Goal: Task Accomplishment & Management: Manage account settings

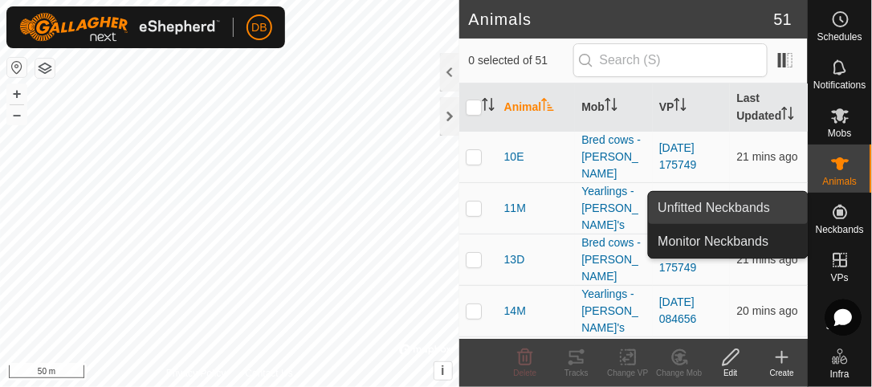
click at [766, 208] on link "Unfitted Neckbands" at bounding box center [728, 208] width 159 height 32
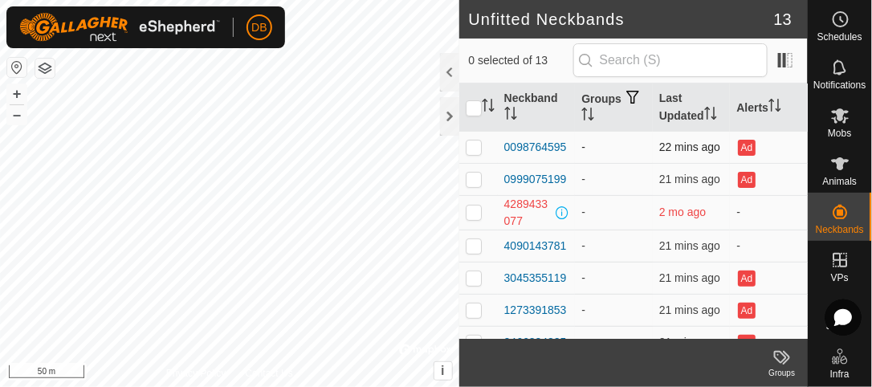
scroll to position [42, 0]
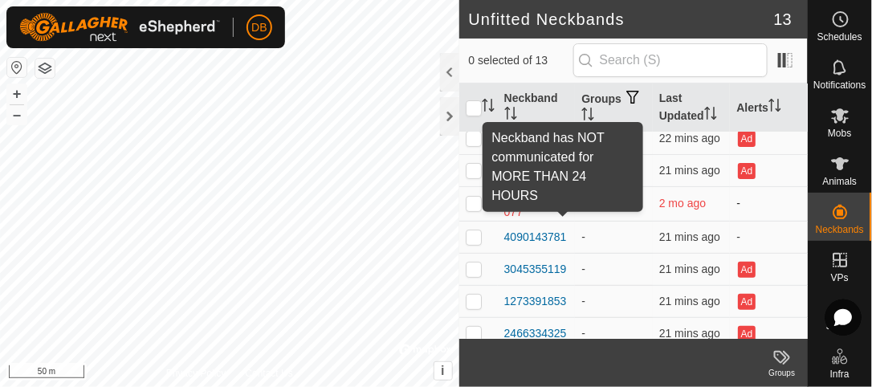
click at [560, 201] on span at bounding box center [562, 203] width 13 height 13
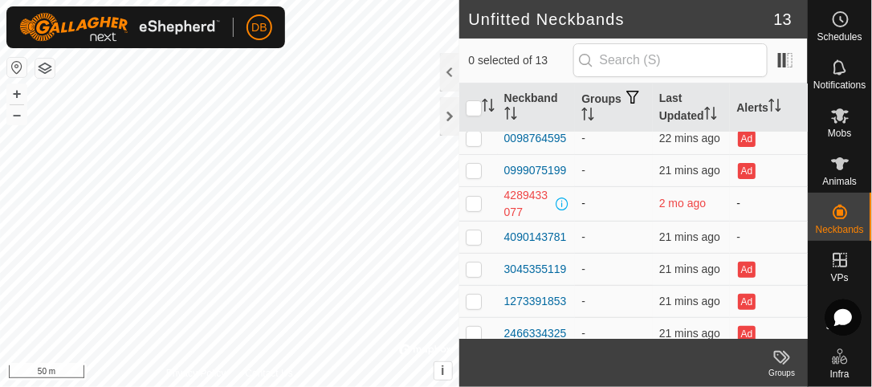
click at [560, 201] on span at bounding box center [562, 203] width 13 height 13
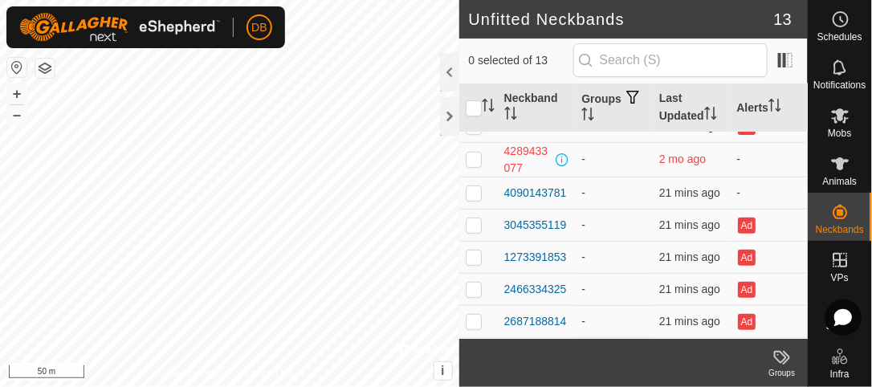
scroll to position [18, 0]
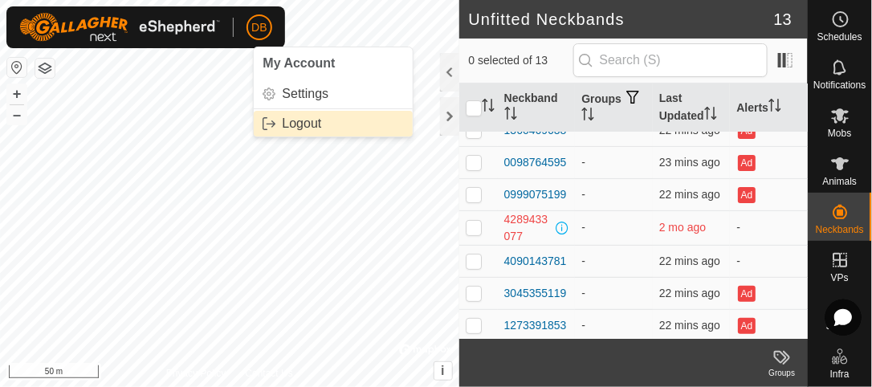
click at [301, 128] on link "Logout" at bounding box center [333, 124] width 159 height 26
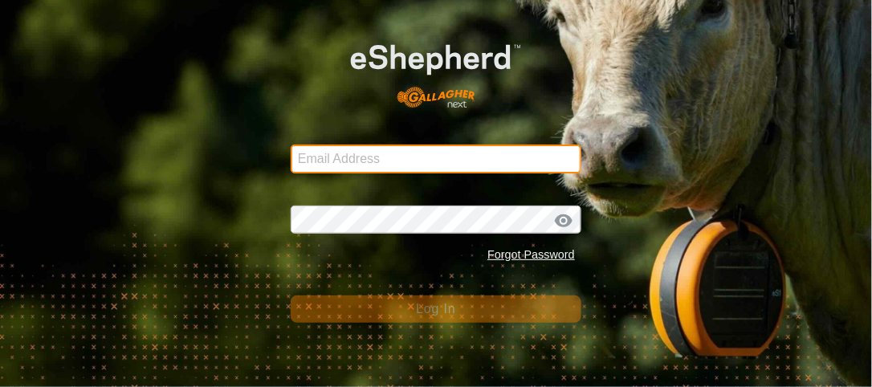
type input "[EMAIL_ADDRESS][DOMAIN_NAME]"
